Goal: Entertainment & Leisure: Consume media (video, audio)

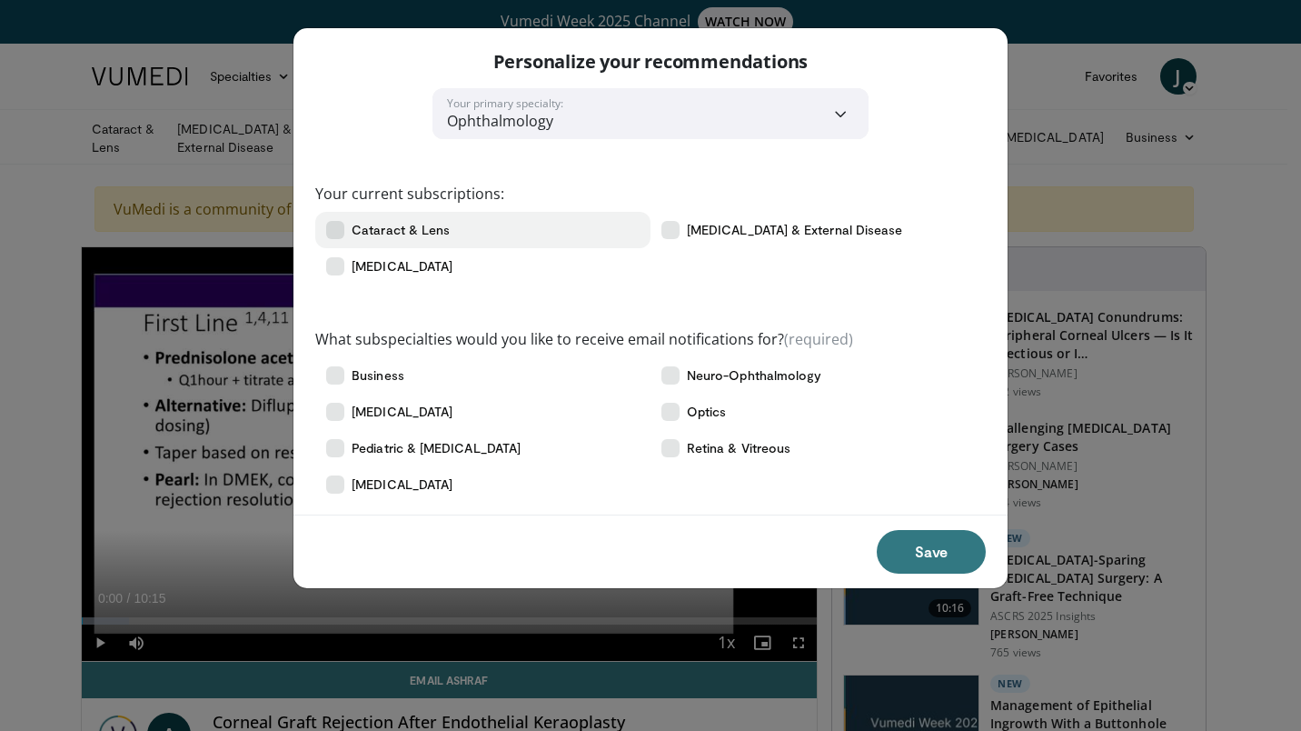
click at [332, 229] on icon at bounding box center [335, 230] width 18 height 18
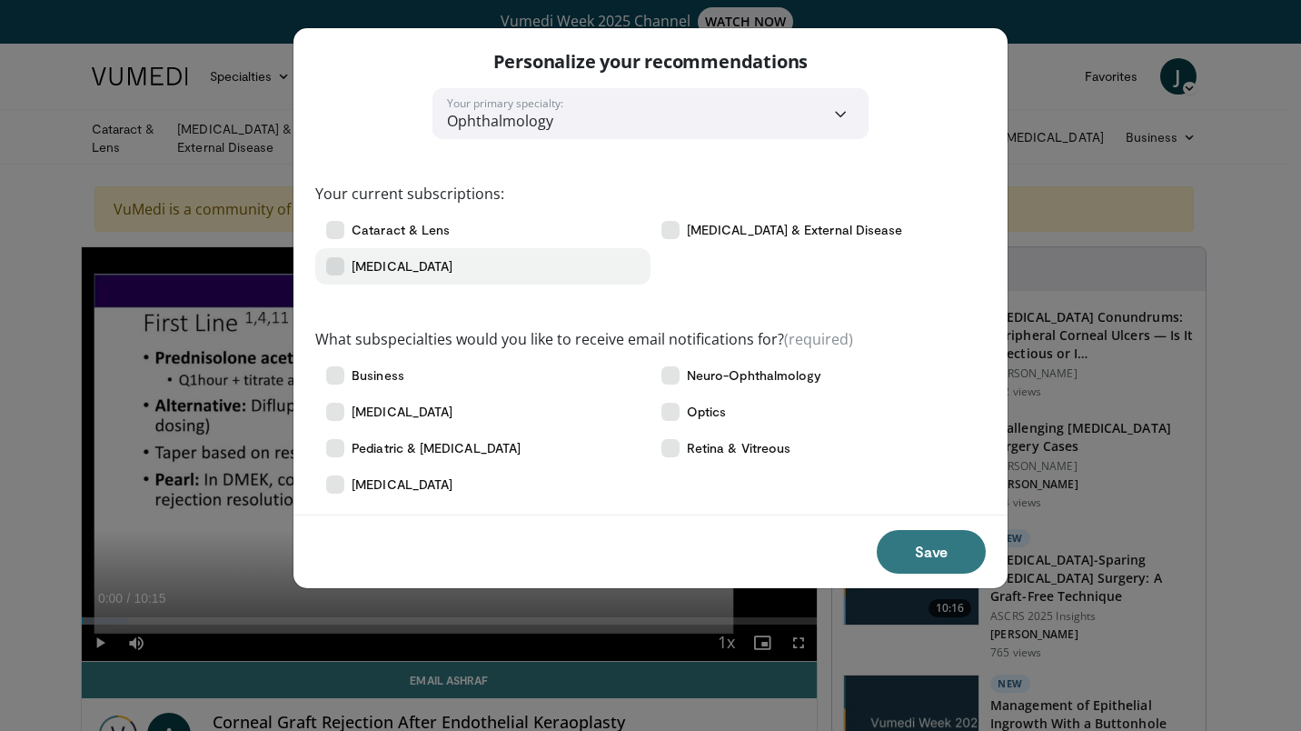
click at [333, 261] on icon at bounding box center [335, 266] width 18 height 18
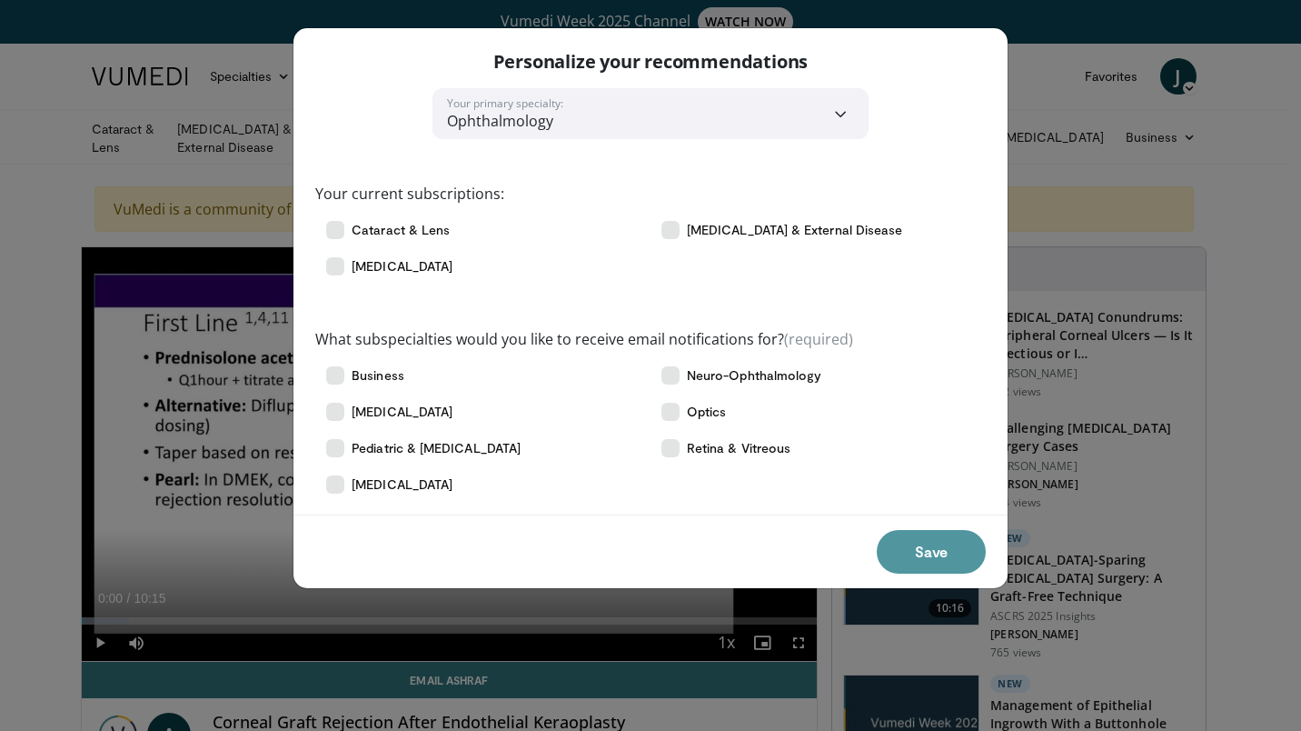
click at [927, 548] on button "Save" at bounding box center [931, 552] width 109 height 44
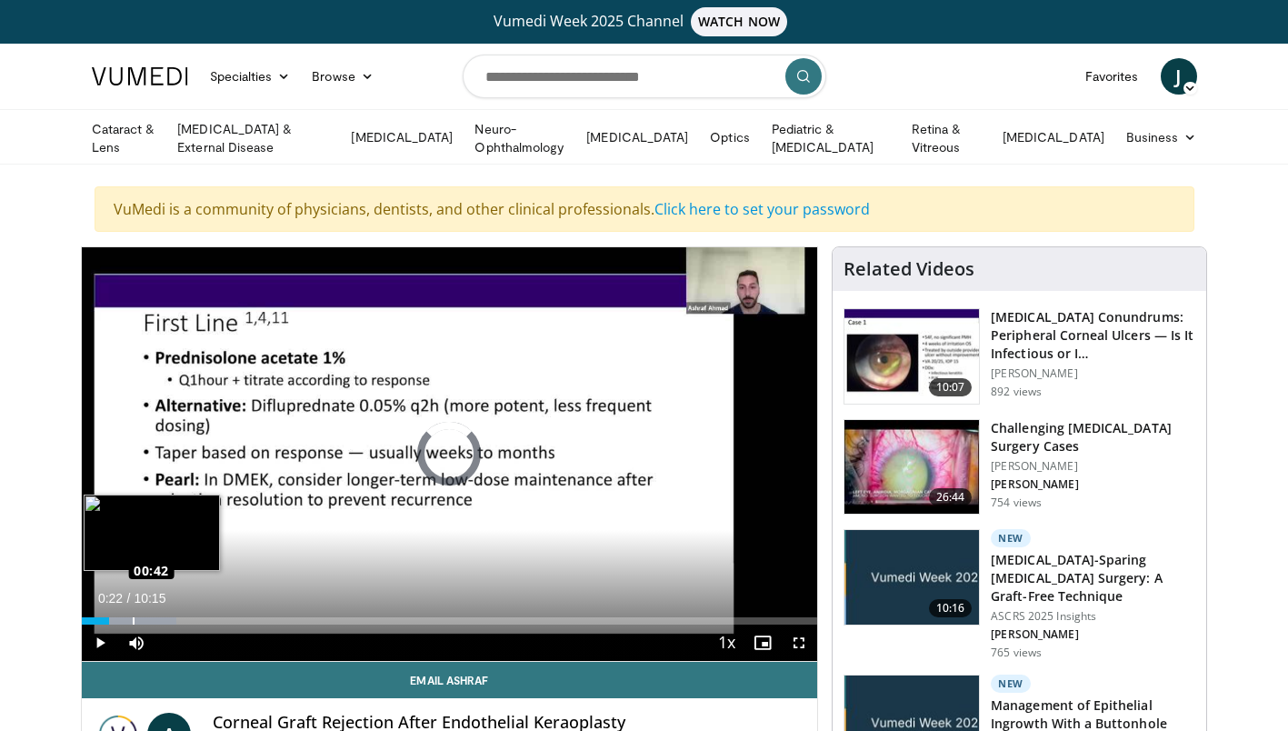
click at [132, 617] on div "Loaded : 12.90% 00:42 00:42" at bounding box center [450, 620] width 736 height 7
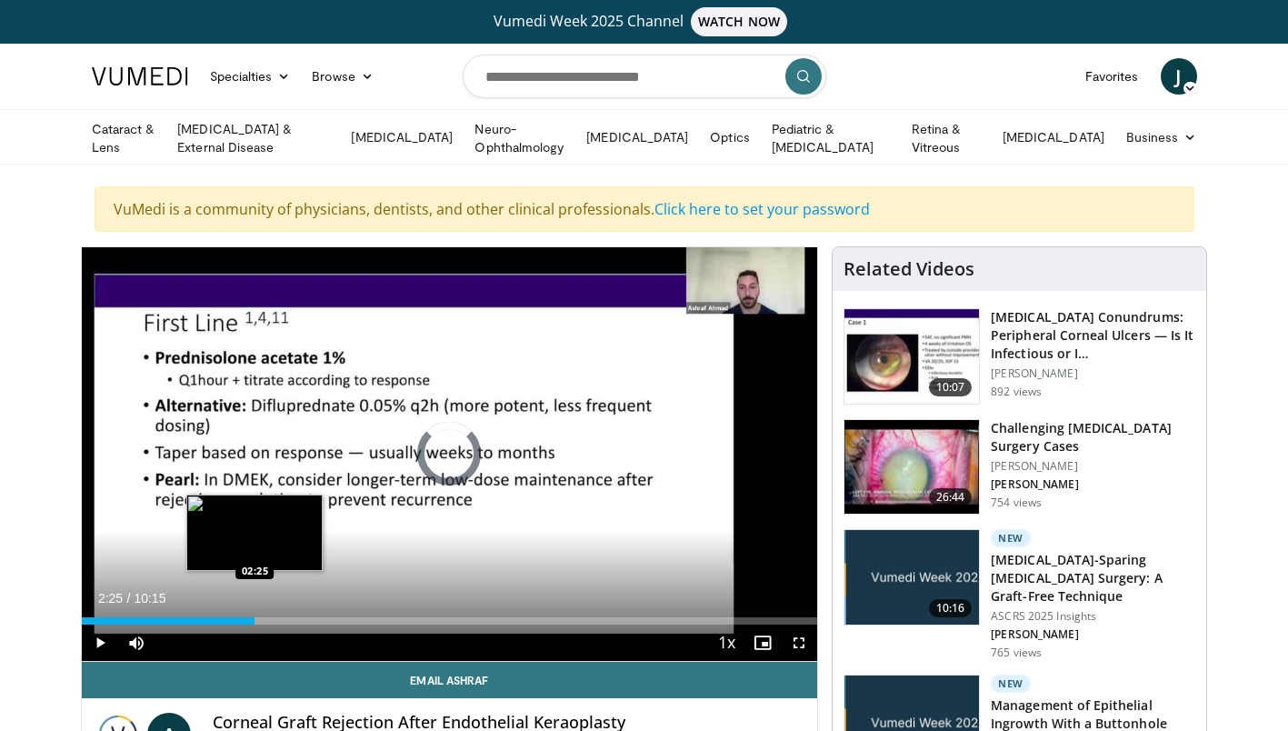
click at [254, 620] on div "Loaded : 17.74% 02:25 02:25" at bounding box center [450, 620] width 736 height 7
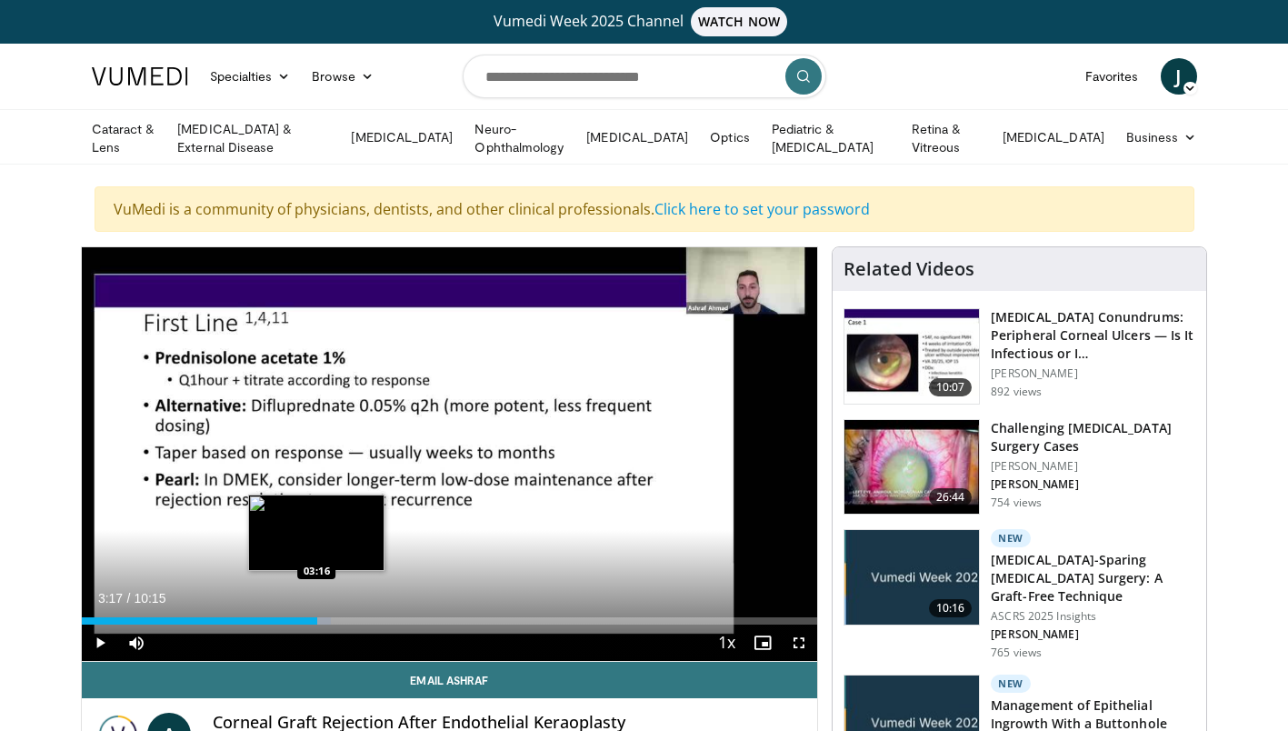
click at [317, 619] on div "Progress Bar" at bounding box center [290, 620] width 82 height 7
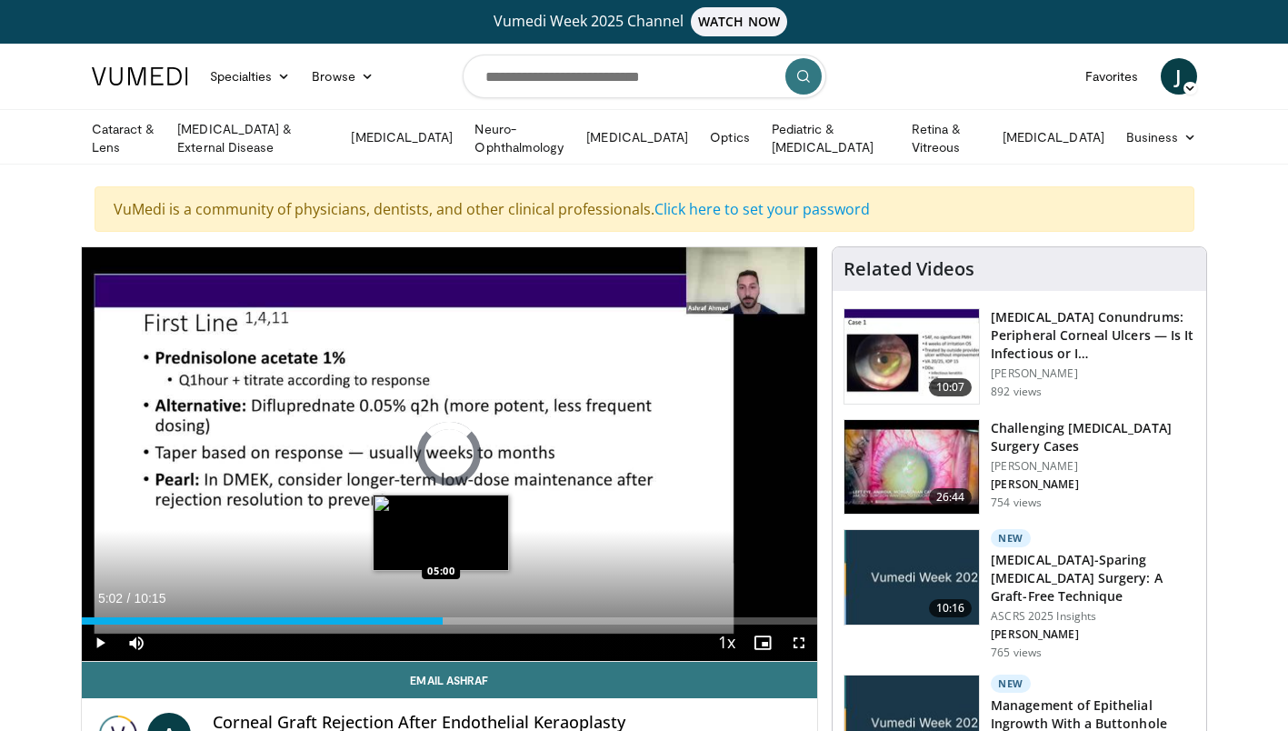
click at [443, 620] on div "Loaded : 42.28% 05:02 05:00" at bounding box center [450, 620] width 736 height 7
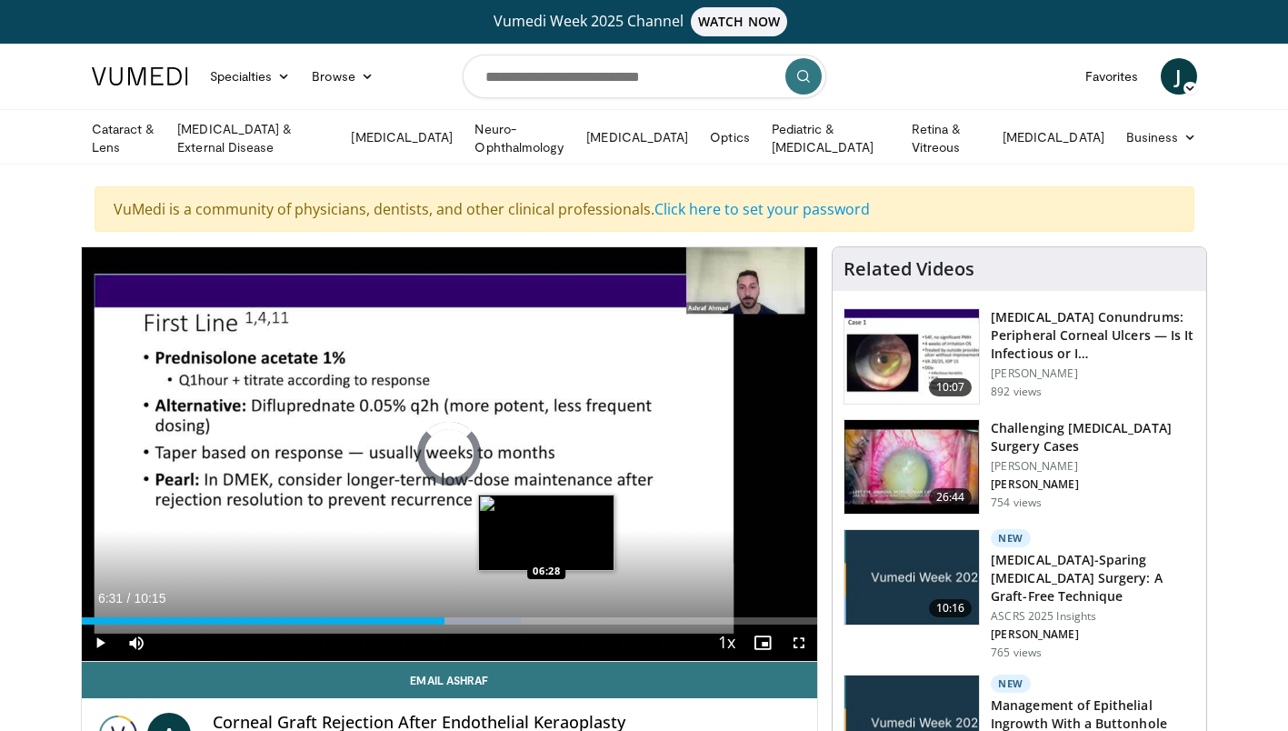
click at [549, 617] on div "Loaded : 59.68% 06:31 06:28" at bounding box center [450, 620] width 736 height 7
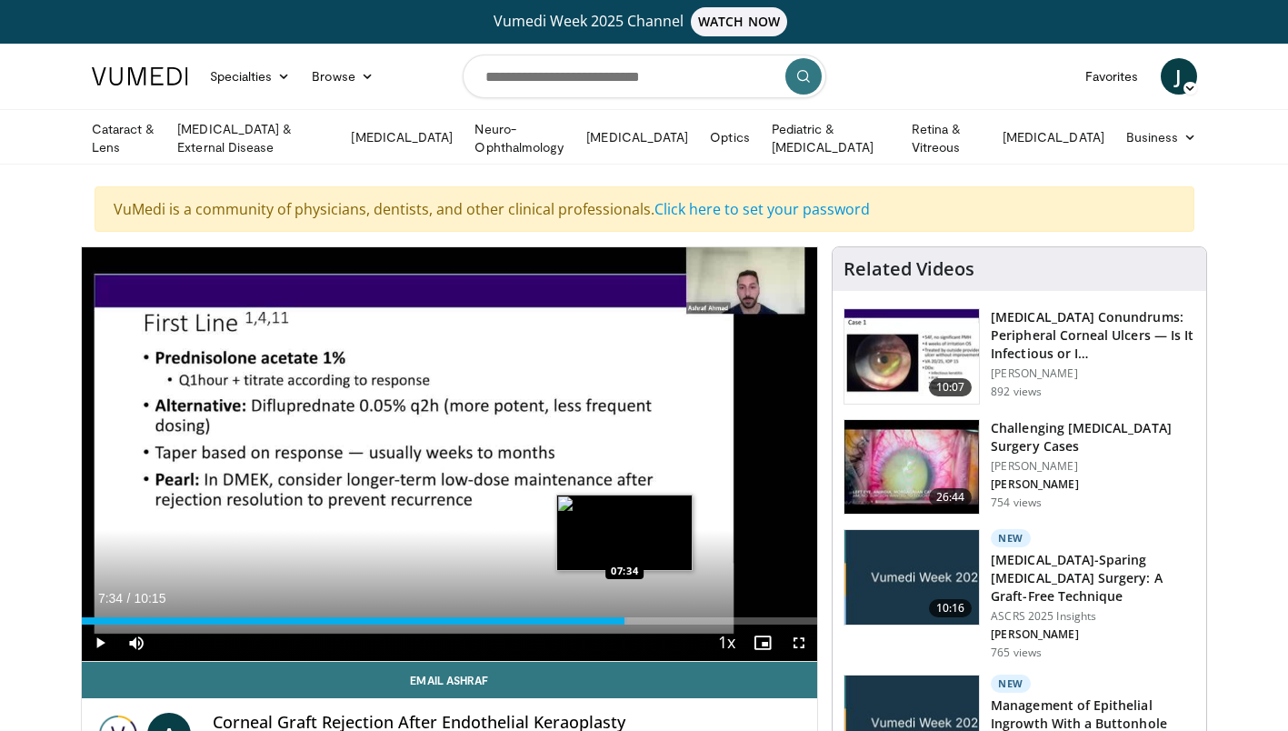
click at [624, 613] on div "Loaded : 74.20% 06:33 07:34" at bounding box center [450, 615] width 736 height 17
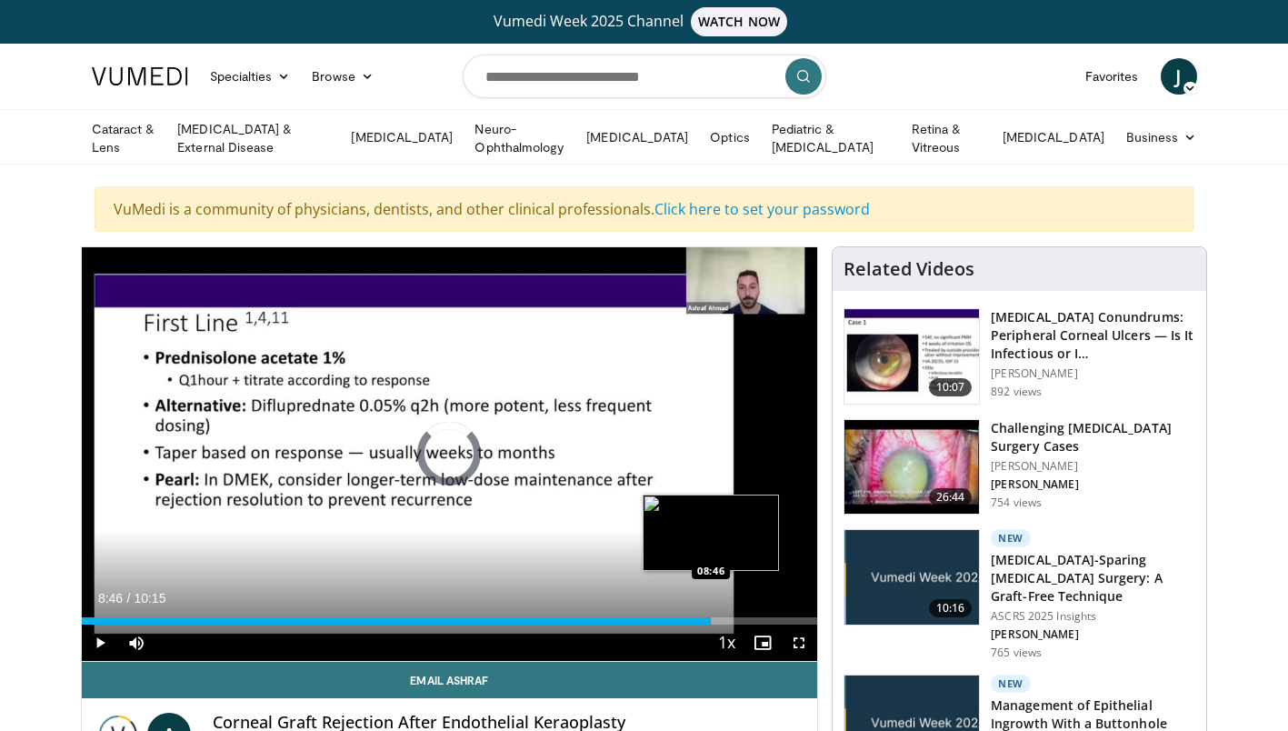
click at [711, 617] on div "Loaded : 0.00% 08:46 08:46" at bounding box center [450, 620] width 736 height 7
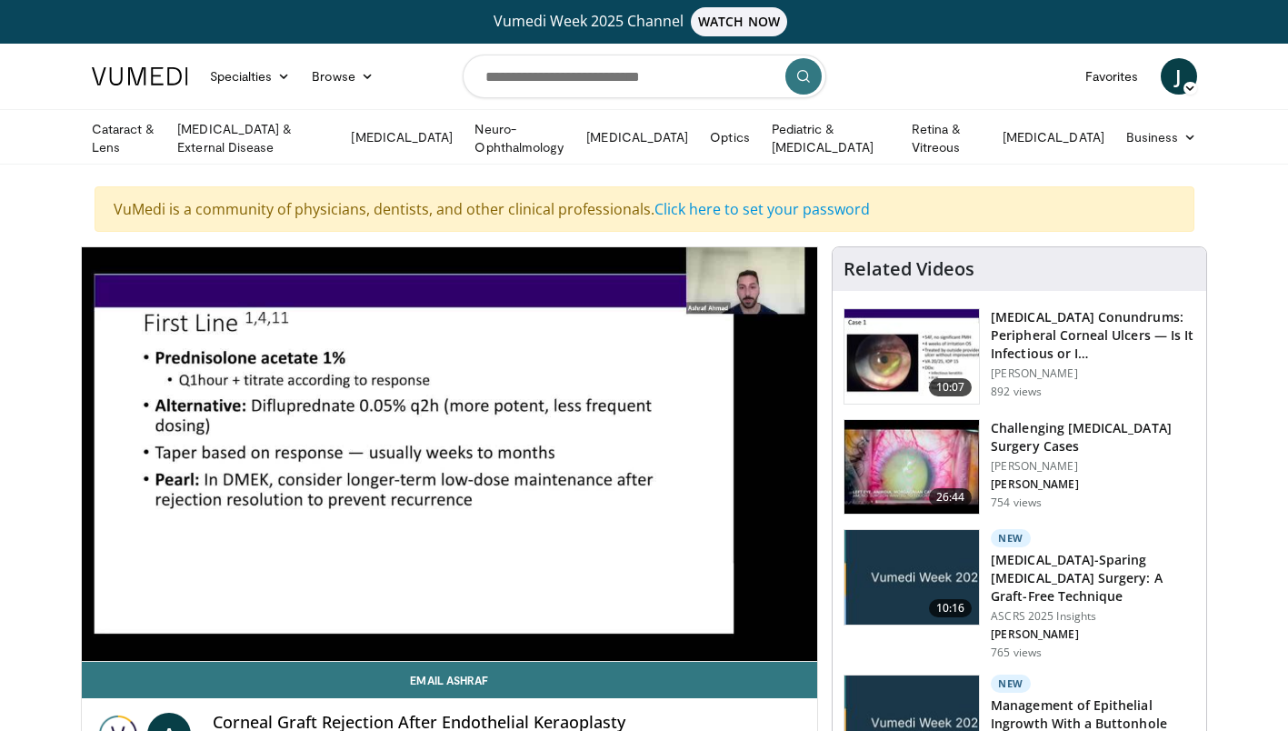
click at [747, 615] on video-js "**********" at bounding box center [450, 454] width 736 height 414
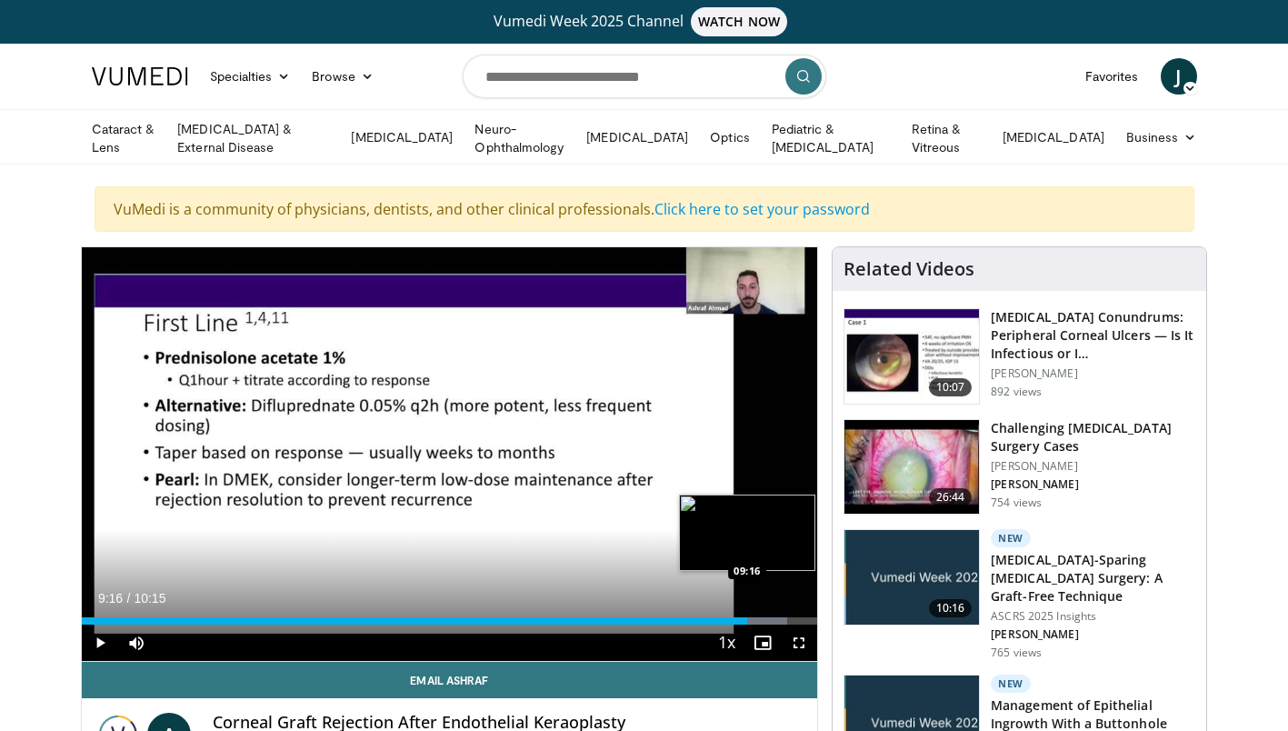
click at [748, 620] on div "Progress Bar" at bounding box center [749, 620] width 77 height 7
click at [770, 618] on div "Progress Bar" at bounding box center [765, 620] width 105 height 7
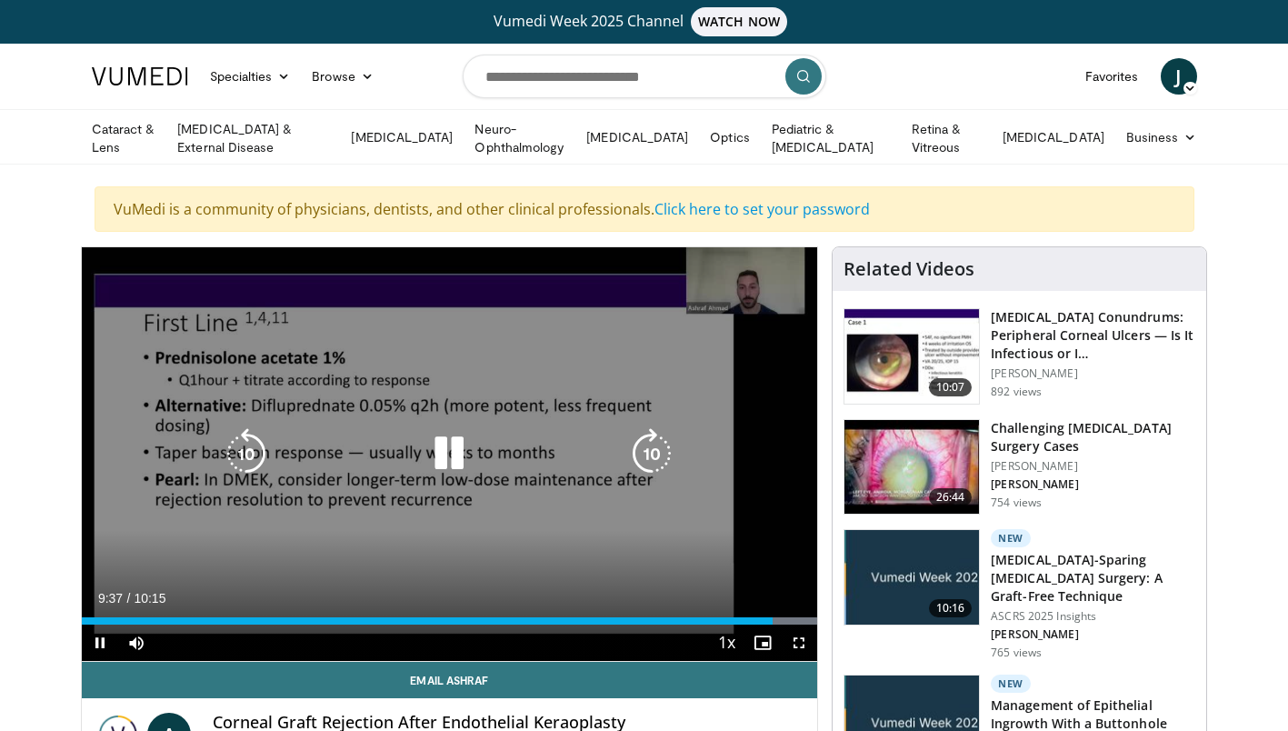
click at [784, 618] on div "Progress Bar" at bounding box center [765, 620] width 105 height 7
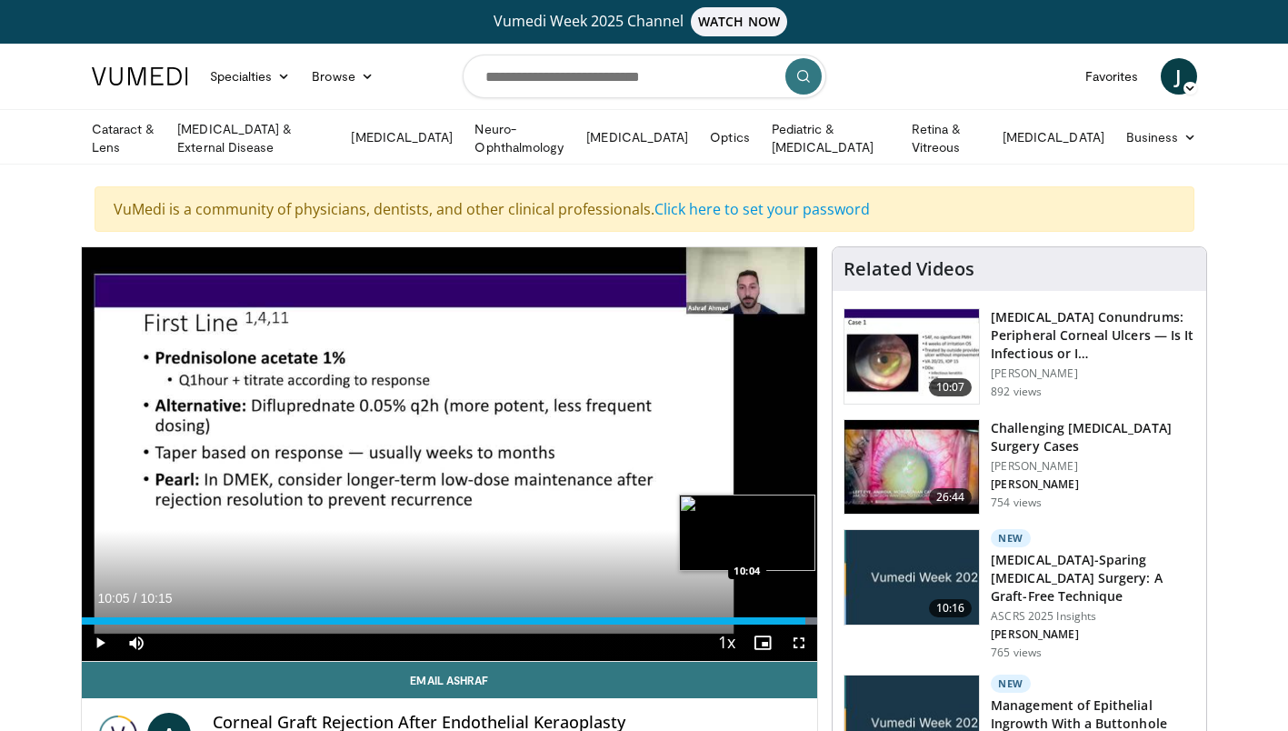
click at [805, 617] on div "Progress Bar" at bounding box center [765, 620] width 105 height 7
